Goal: Navigation & Orientation: Find specific page/section

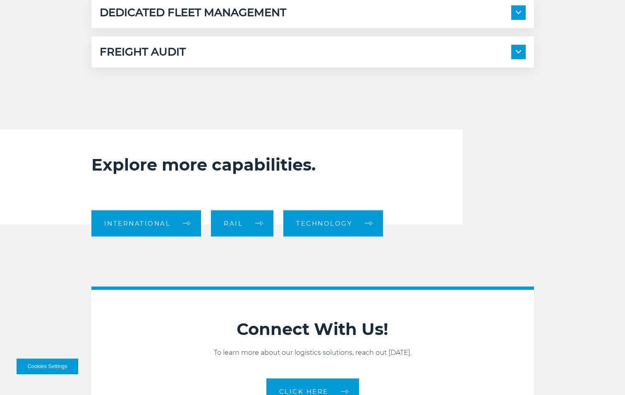
scroll to position [703, 0]
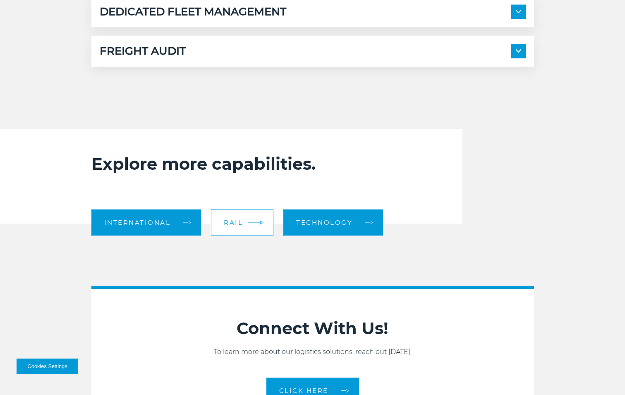
click at [223, 225] on link "Rail" at bounding box center [242, 222] width 62 height 26
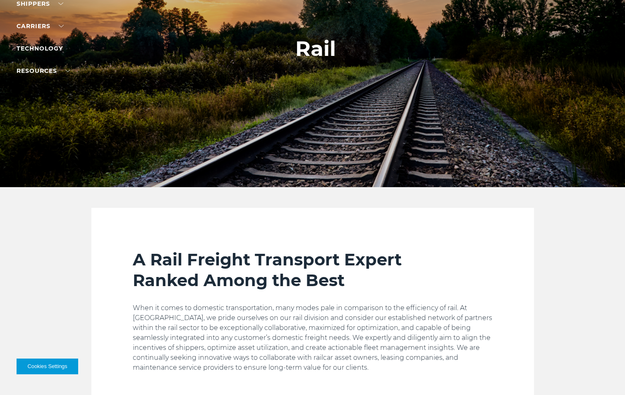
scroll to position [124, 0]
